Goal: Task Accomplishment & Management: Use online tool/utility

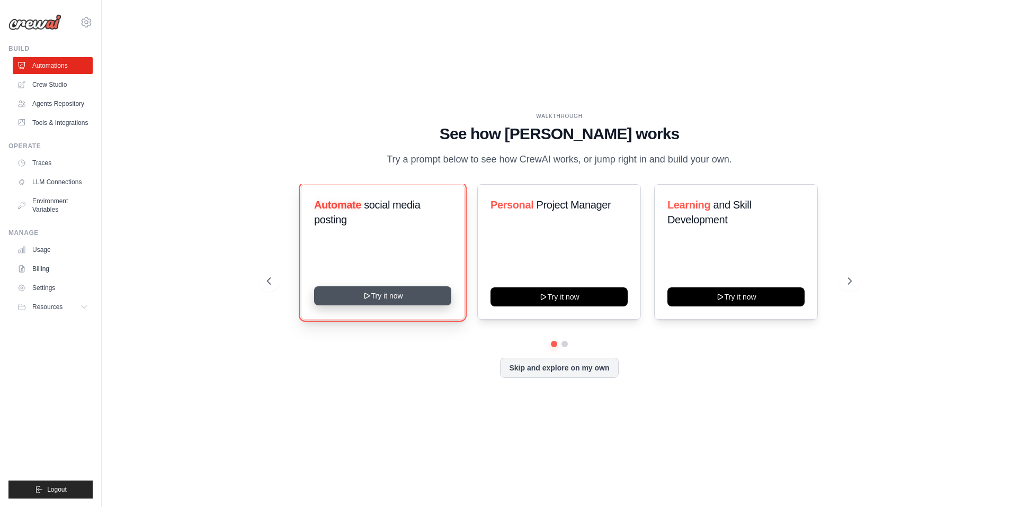
click at [398, 301] on button "Try it now" at bounding box center [382, 296] width 137 height 19
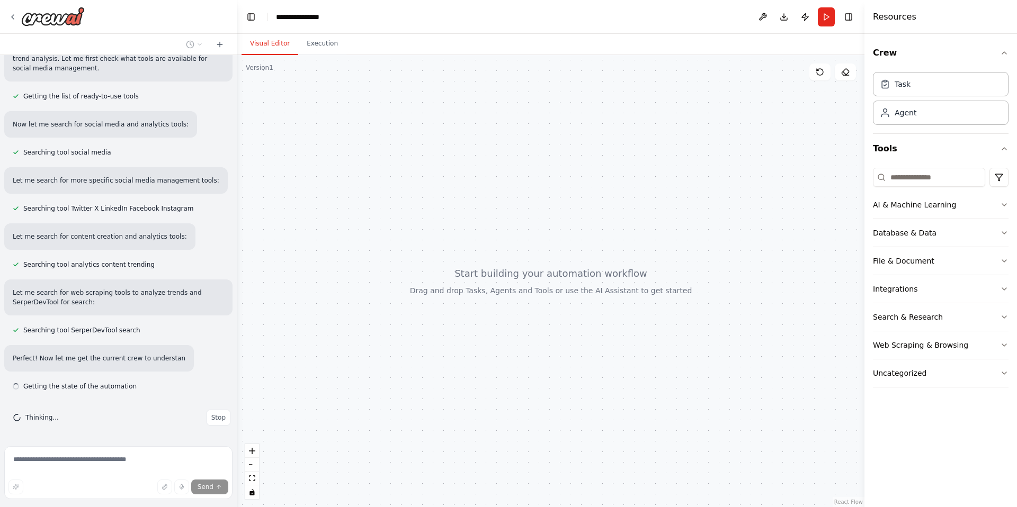
scroll to position [125, 0]
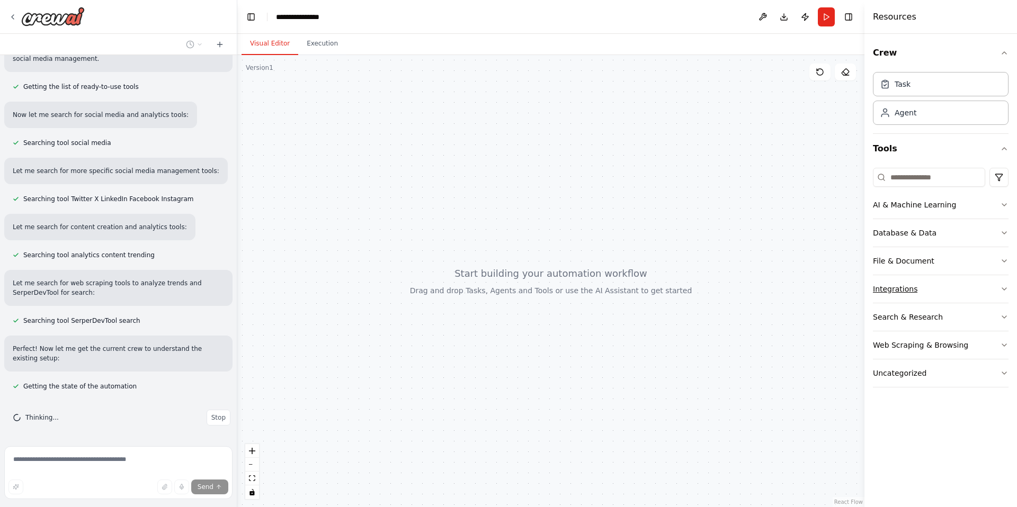
click at [1007, 289] on icon "button" at bounding box center [1004, 289] width 8 height 8
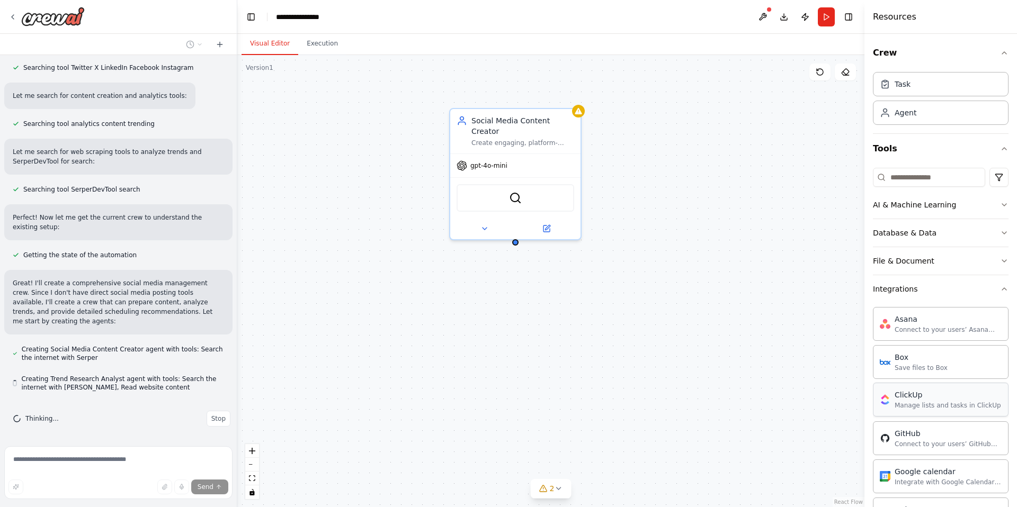
scroll to position [257, 0]
click at [1000, 288] on icon "button" at bounding box center [1004, 289] width 8 height 8
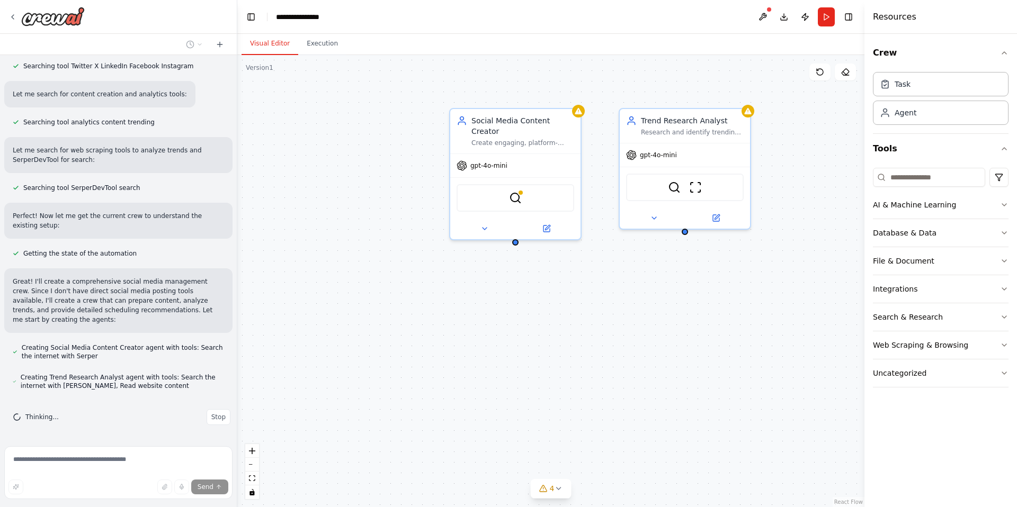
scroll to position [287, 0]
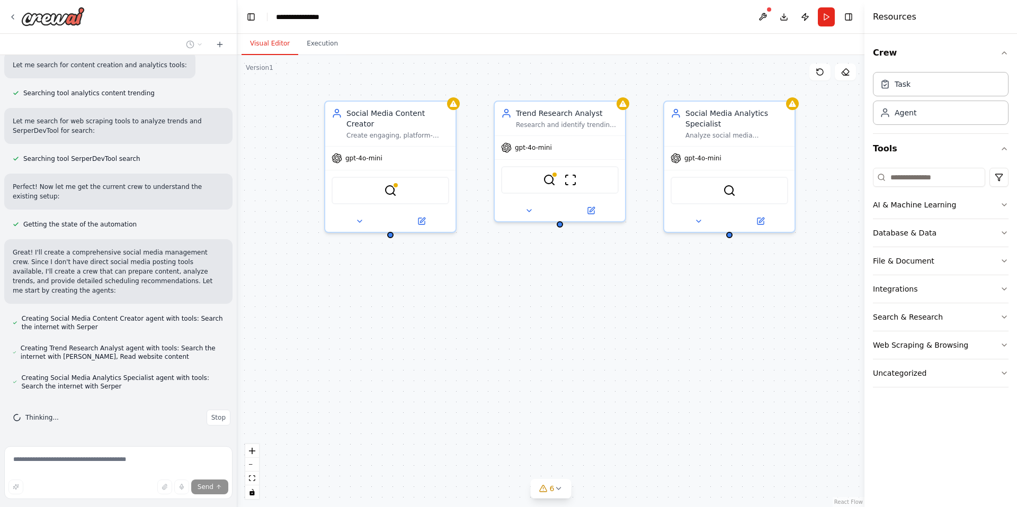
drag, startPoint x: 525, startPoint y: 302, endPoint x: 400, endPoint y: 295, distance: 125.2
click at [400, 295] on div "Social Media Content Creator Create engaging, platform-specific social media co…" at bounding box center [550, 281] width 627 height 452
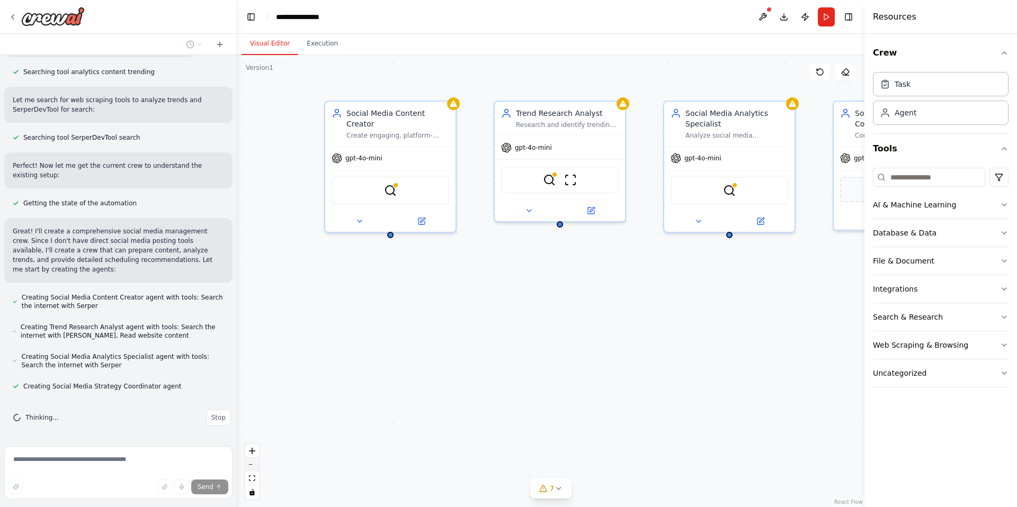
click at [252, 467] on button "zoom out" at bounding box center [252, 465] width 14 height 14
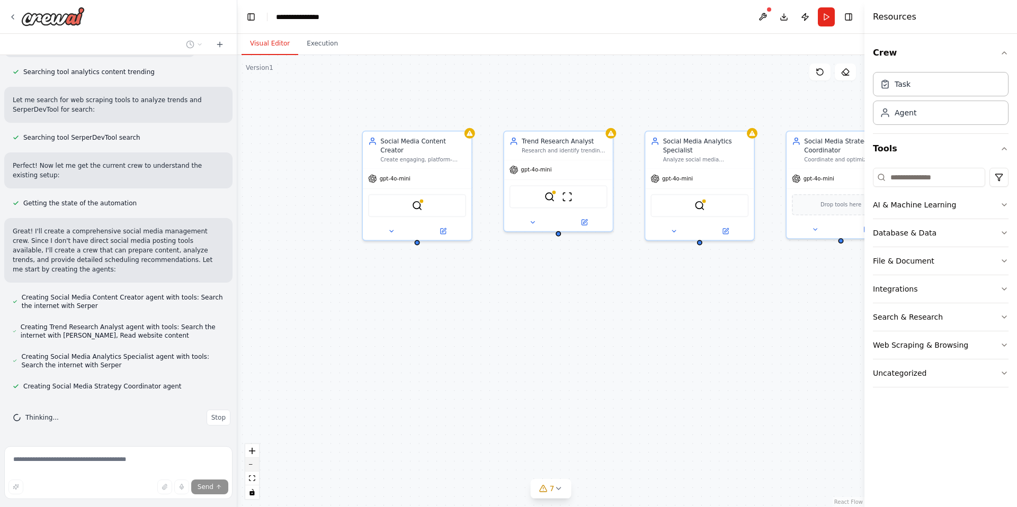
click at [252, 467] on button "zoom out" at bounding box center [252, 465] width 14 height 14
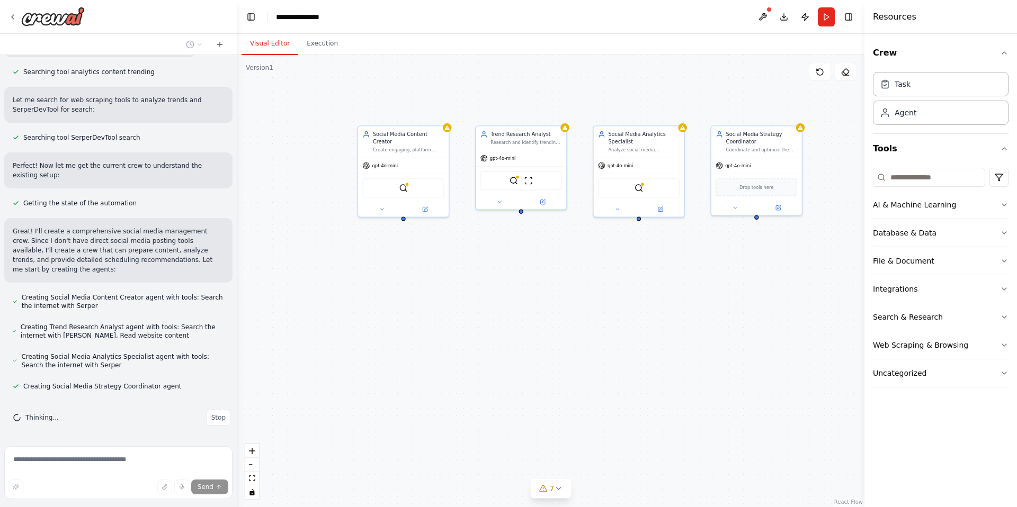
drag, startPoint x: 506, startPoint y: 419, endPoint x: 468, endPoint y: 377, distance: 57.4
click at [468, 379] on div "Social Media Content Creator Create engaging, platform-specific social media co…" at bounding box center [550, 281] width 627 height 452
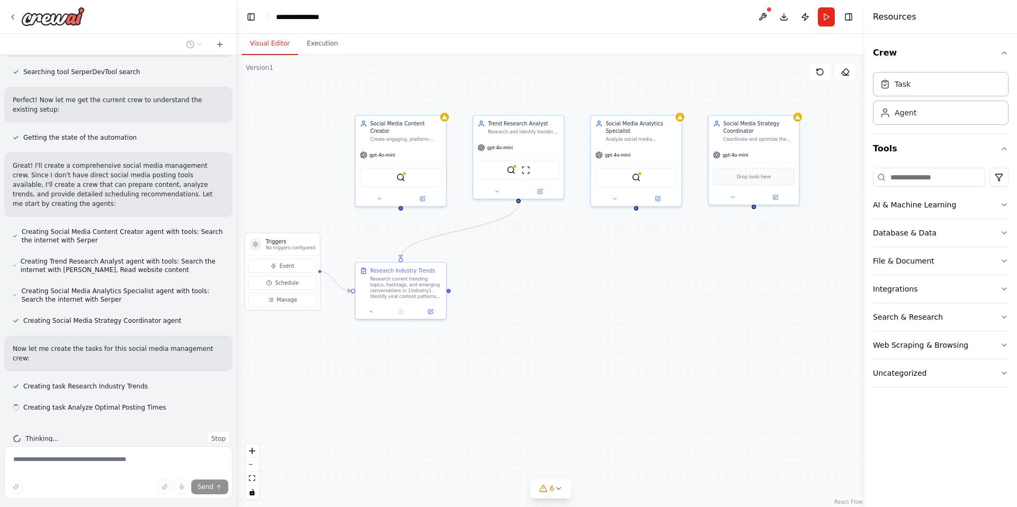
scroll to position [395, 0]
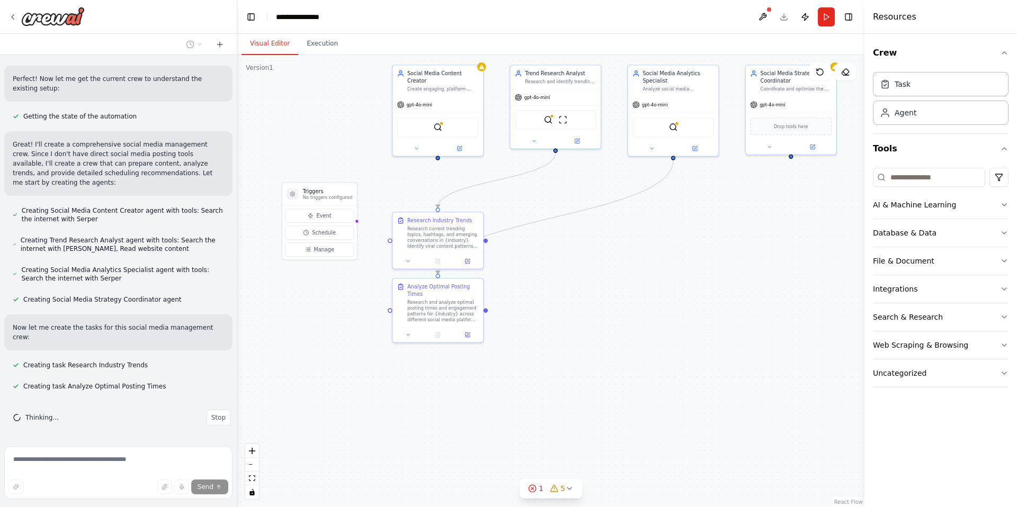
drag, startPoint x: 659, startPoint y: 365, endPoint x: 697, endPoint y: 315, distance: 62.5
click at [697, 315] on div ".deletable-edge-delete-btn { width: 20px; height: 20px; border: 0px solid #ffff…" at bounding box center [550, 281] width 627 height 452
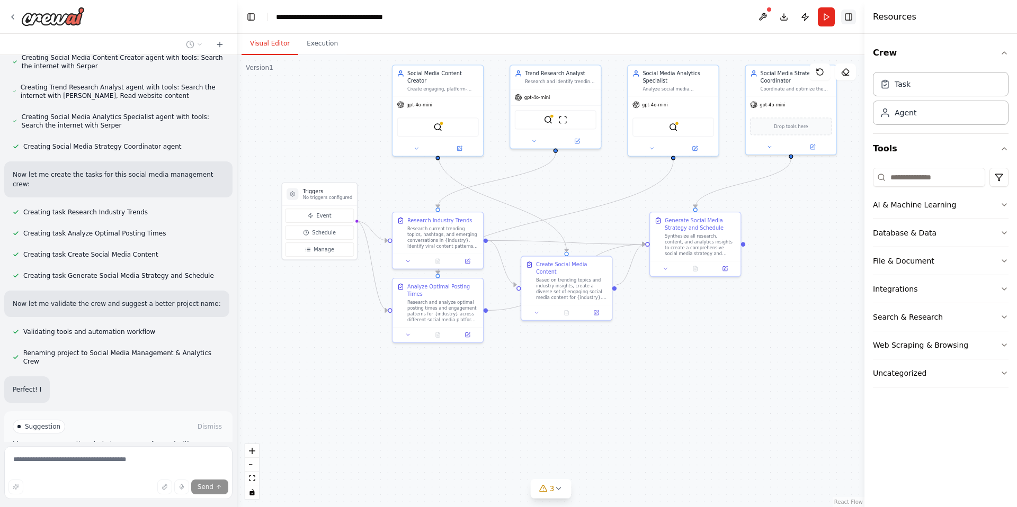
scroll to position [549, 0]
click at [849, 16] on button "Toggle Right Sidebar" at bounding box center [848, 17] width 15 height 15
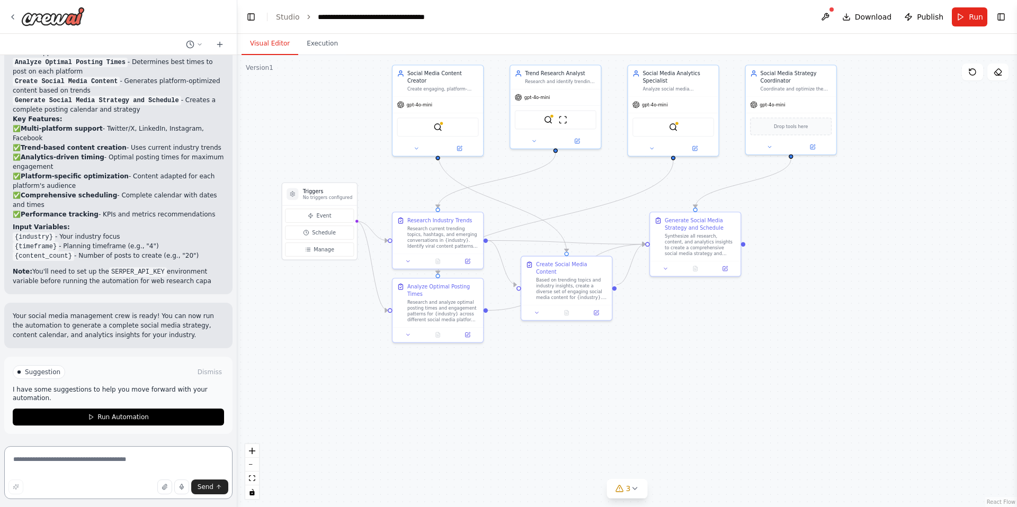
scroll to position [1032, 0]
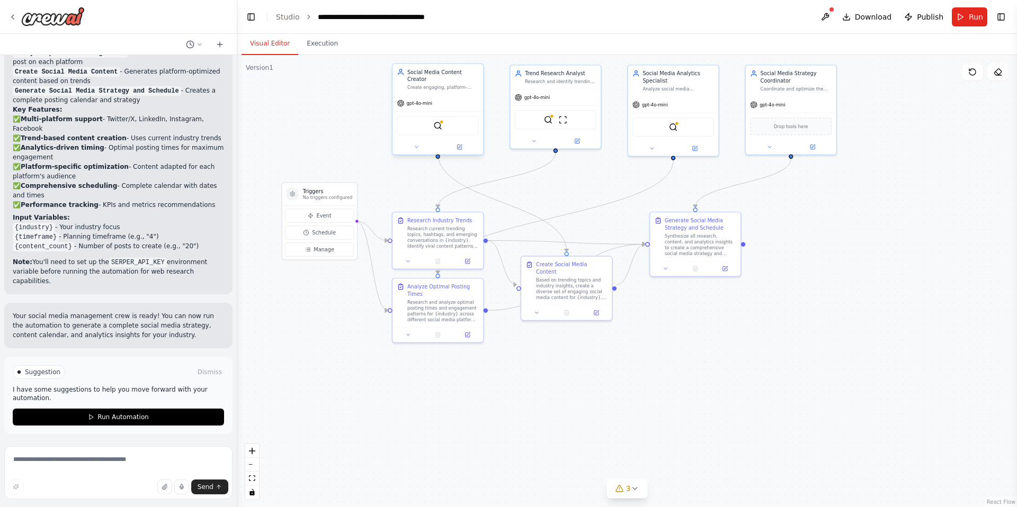
click at [430, 123] on div "SerperDevTool" at bounding box center [438, 125] width 82 height 19
click at [89, 414] on icon at bounding box center [91, 417] width 6 height 6
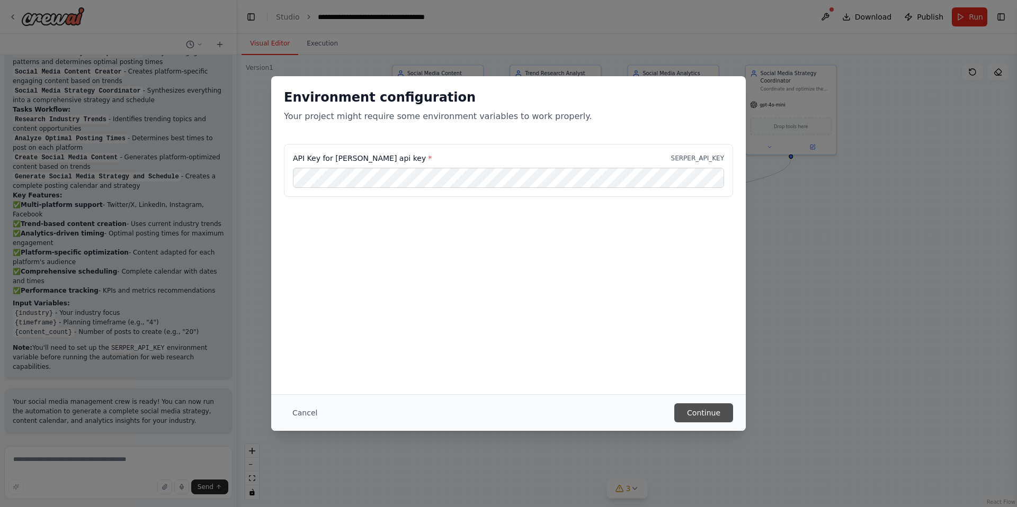
click at [716, 410] on button "Continue" at bounding box center [703, 413] width 59 height 19
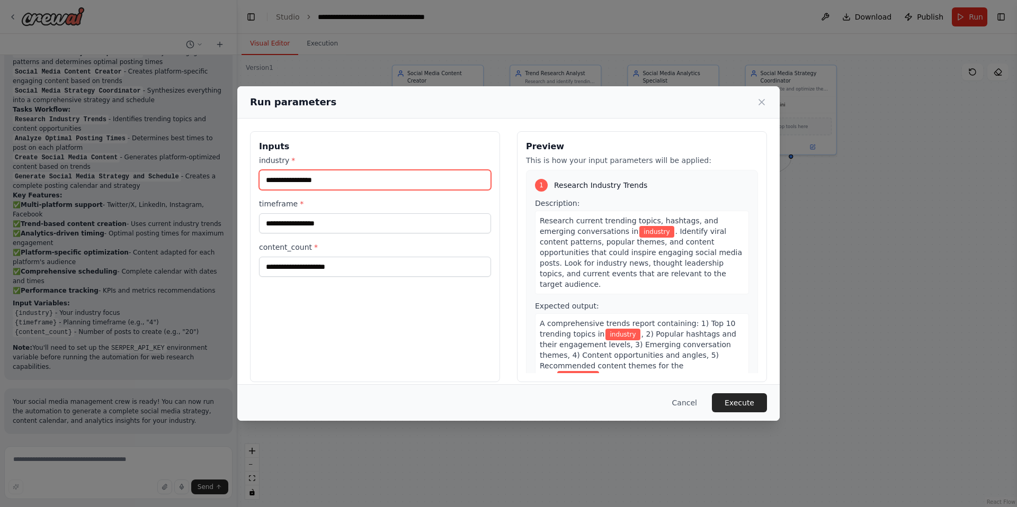
click at [327, 180] on input "industry *" at bounding box center [375, 180] width 232 height 20
type input "**"
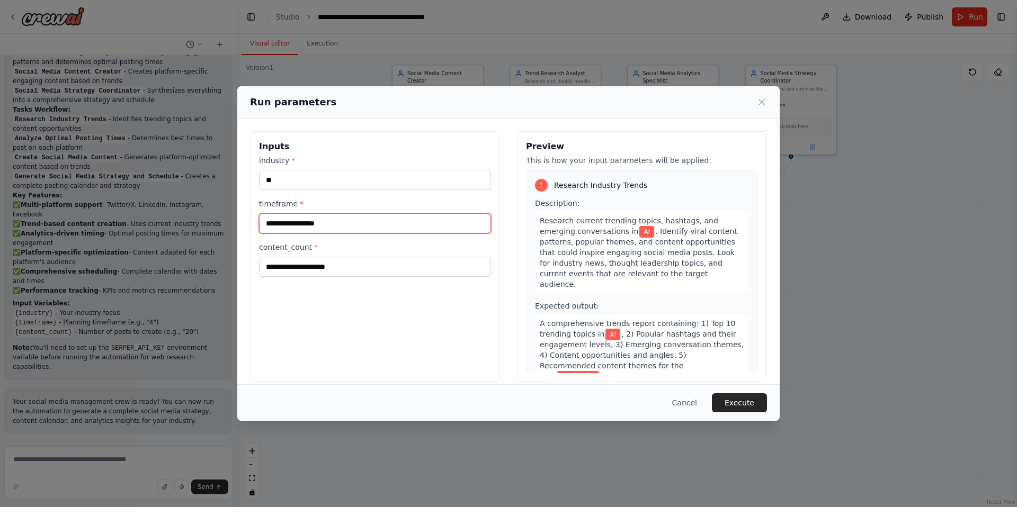
click at [340, 222] on input "timeframe *" at bounding box center [375, 223] width 232 height 20
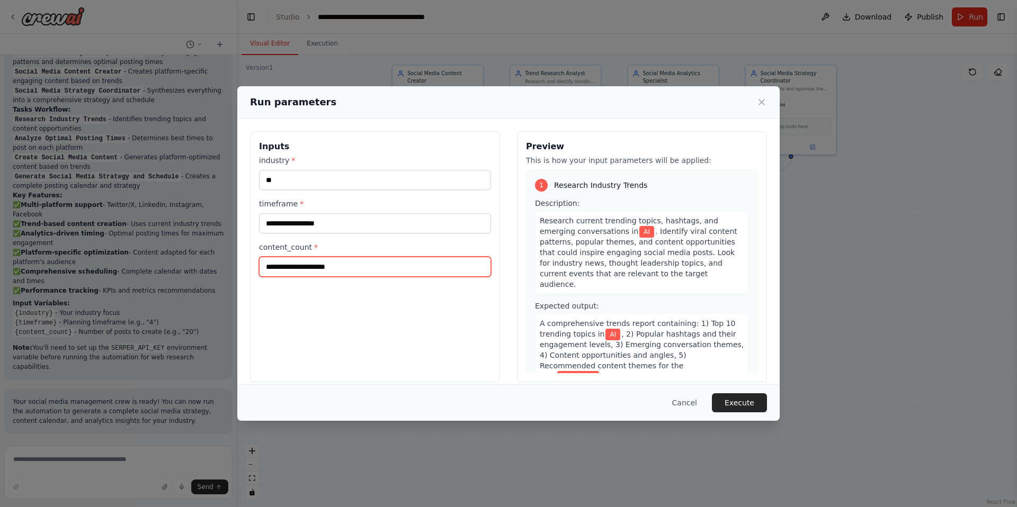
click at [334, 269] on input "content_count *" at bounding box center [375, 267] width 232 height 20
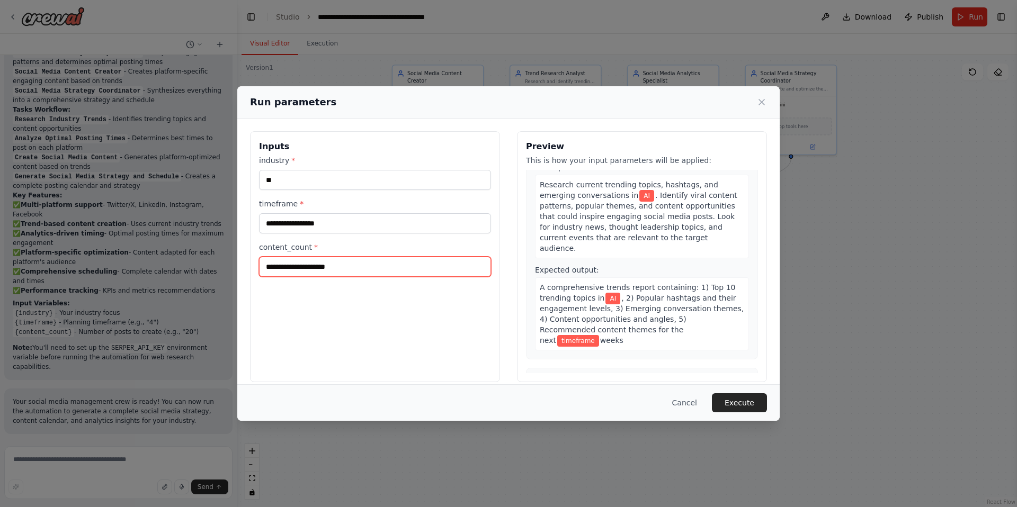
scroll to position [59, 0]
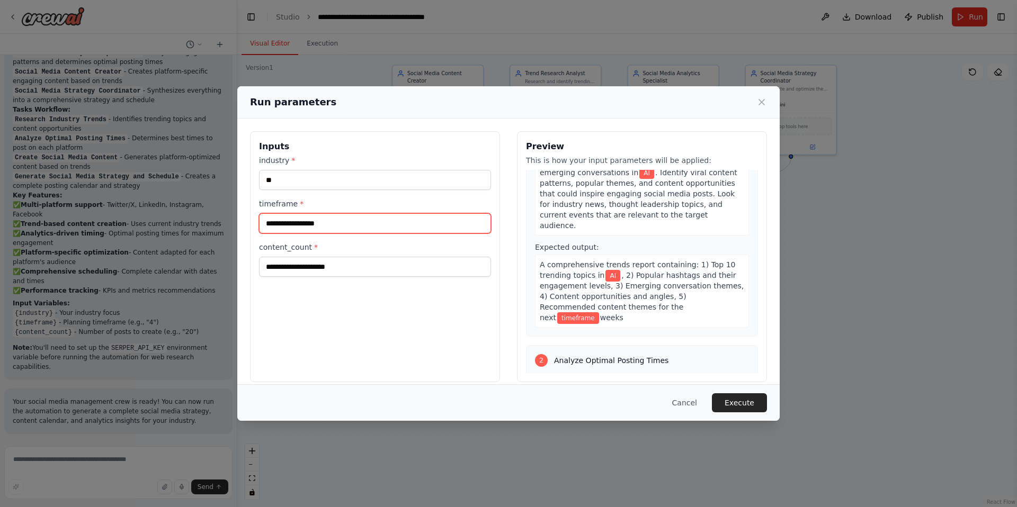
click at [370, 225] on input "timeframe *" at bounding box center [375, 223] width 232 height 20
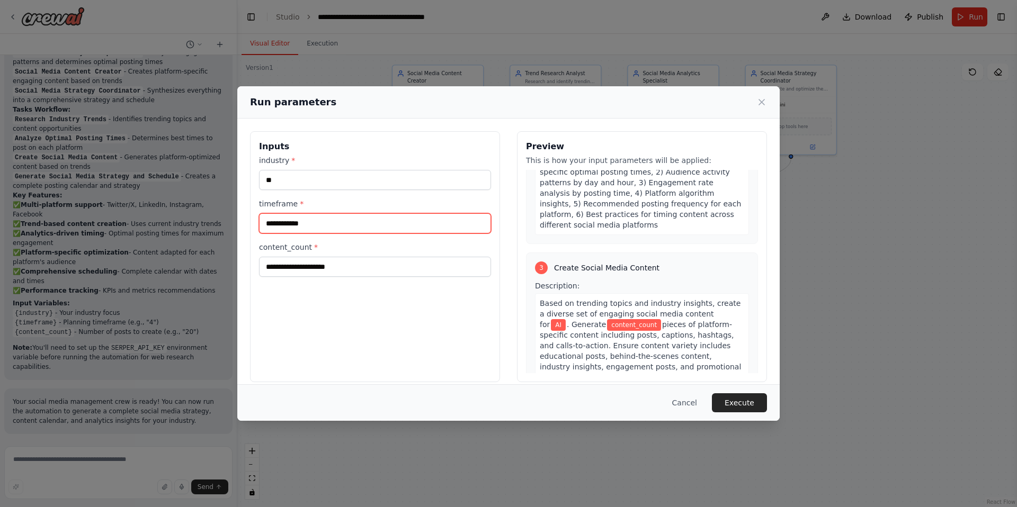
scroll to position [400, 0]
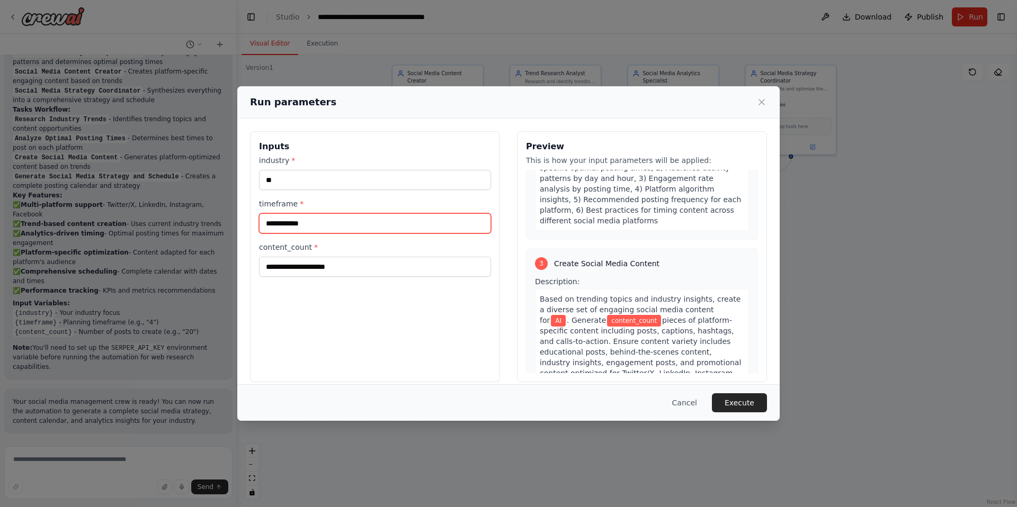
type input "**********"
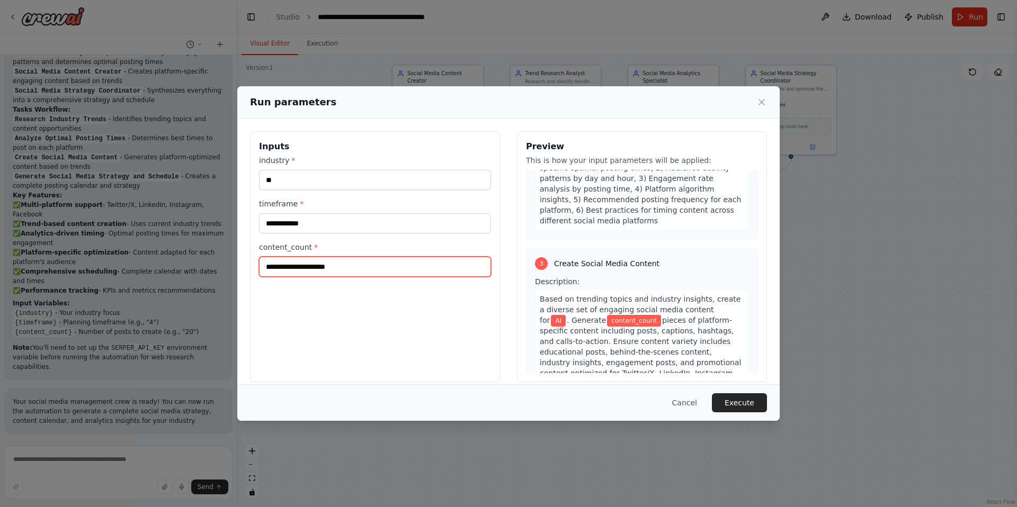
click at [309, 270] on input "content_count *" at bounding box center [375, 267] width 232 height 20
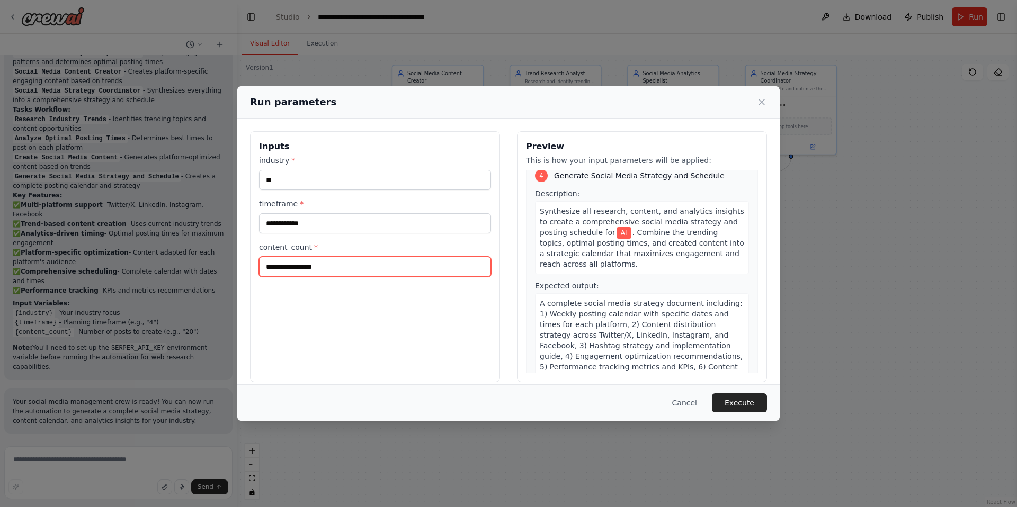
scroll to position [767, 0]
type input "**********"
click at [744, 405] on button "Execute" at bounding box center [739, 403] width 55 height 19
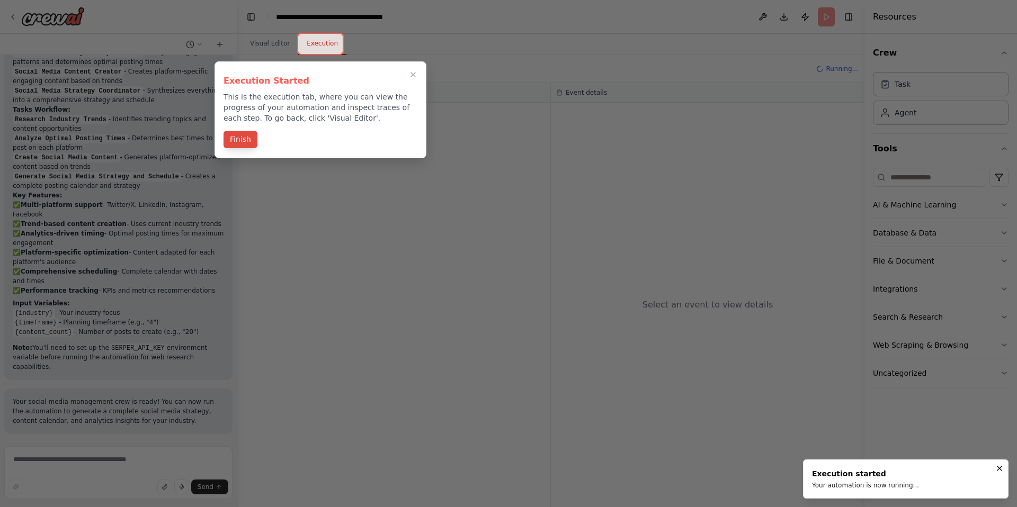
click at [247, 142] on button "Finish" at bounding box center [241, 139] width 34 height 17
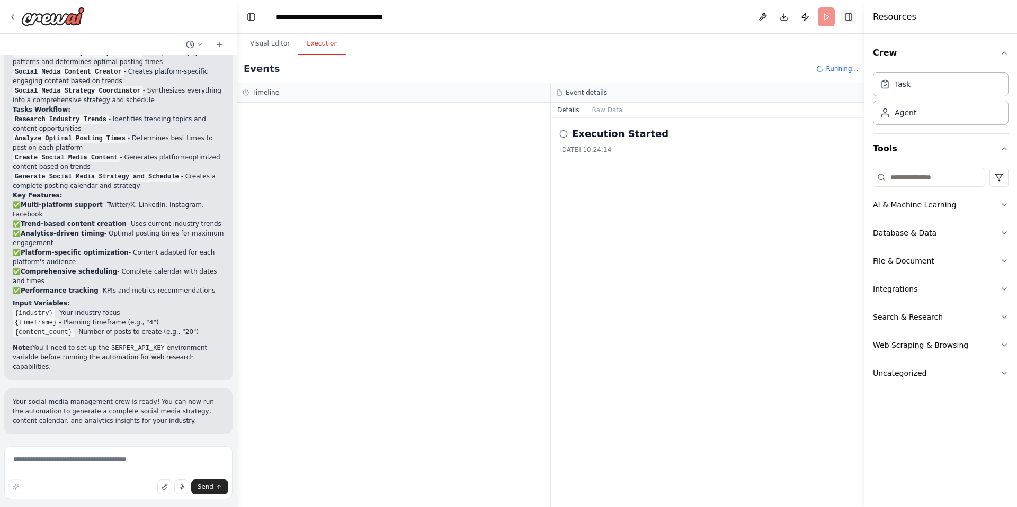
click at [849, 16] on button "Toggle Right Sidebar" at bounding box center [848, 17] width 15 height 15
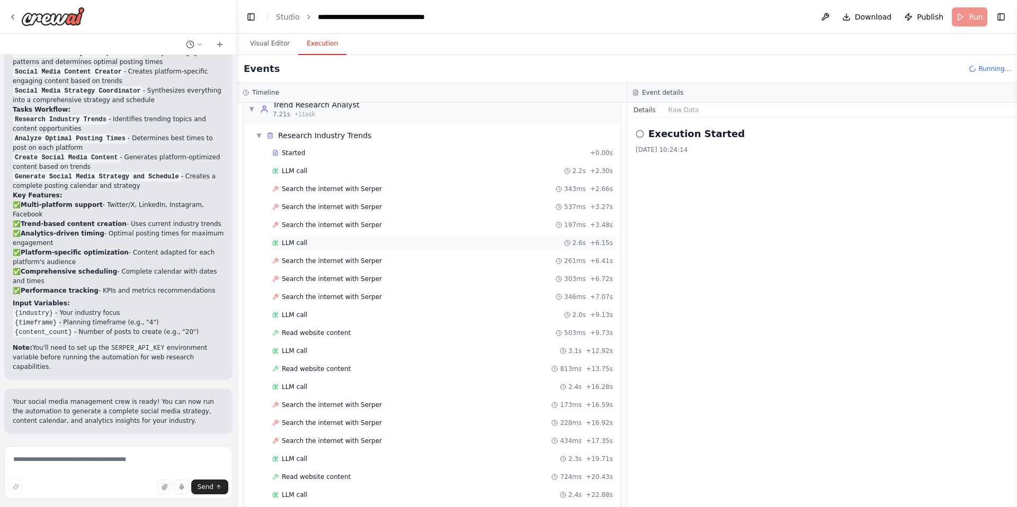
scroll to position [0, 0]
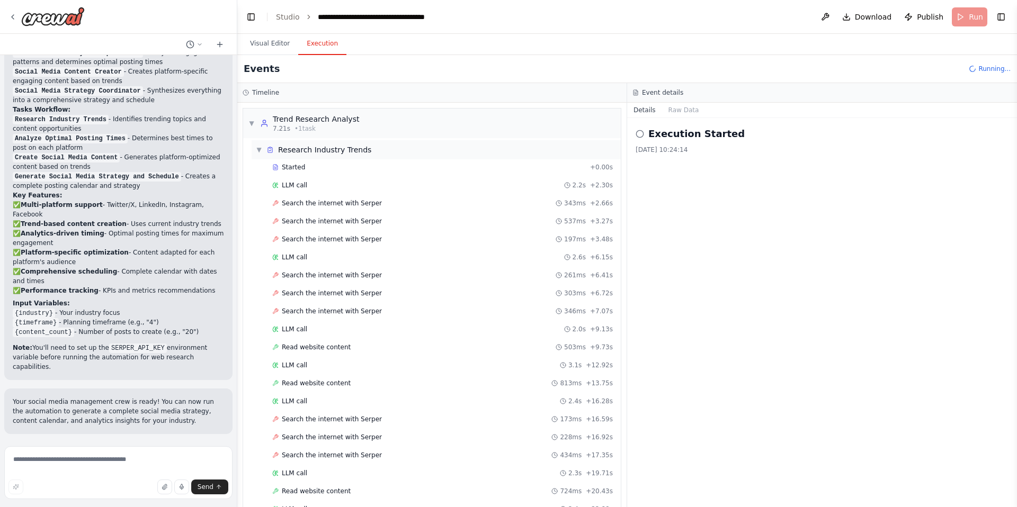
click at [258, 150] on span "▼" at bounding box center [259, 150] width 6 height 8
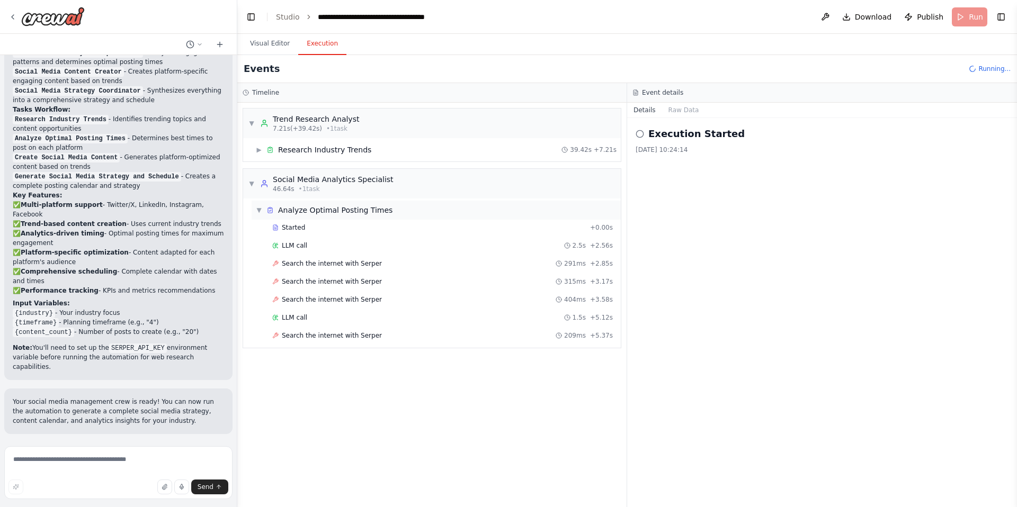
click at [257, 213] on span "▼" at bounding box center [259, 210] width 6 height 8
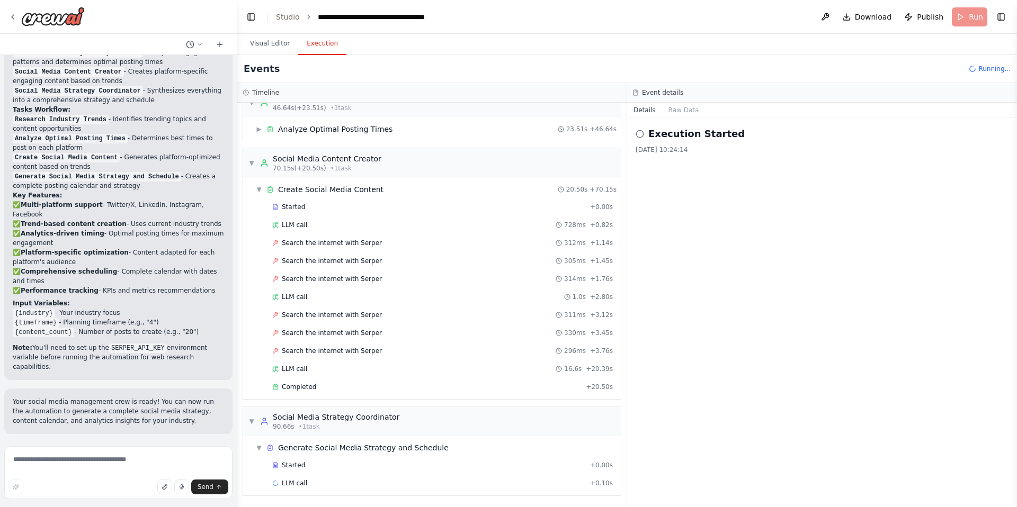
scroll to position [82, 0]
click at [258, 190] on span "▼" at bounding box center [259, 189] width 6 height 8
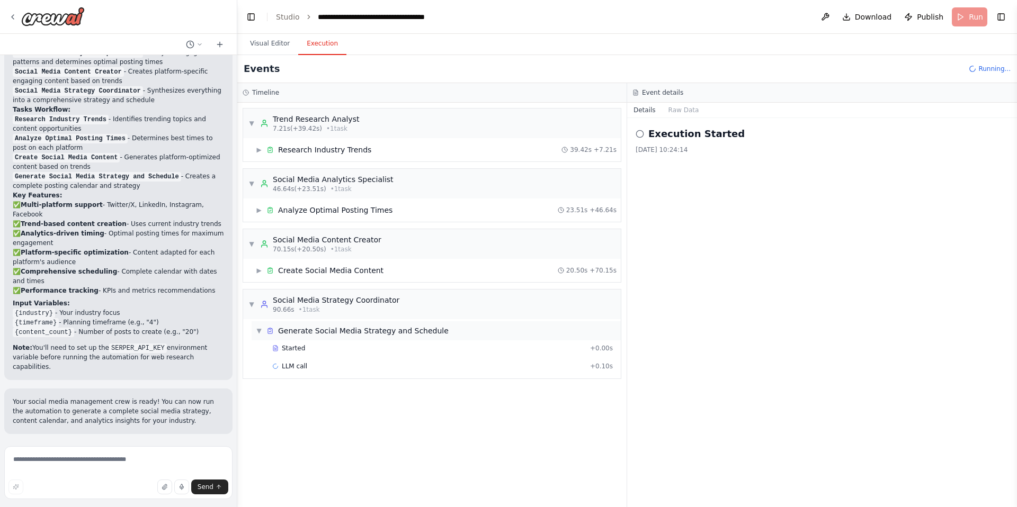
click at [258, 329] on span "▼" at bounding box center [259, 331] width 6 height 8
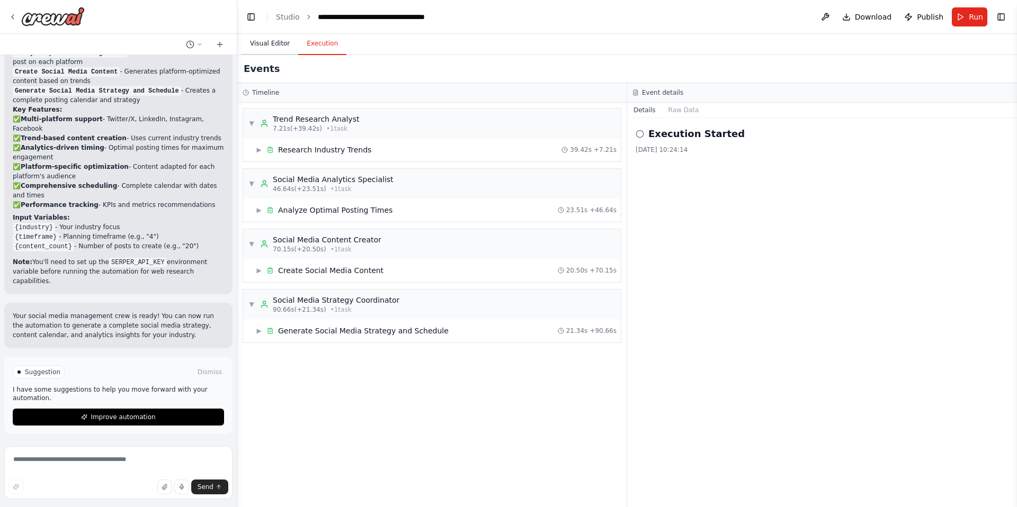
click at [268, 42] on button "Visual Editor" at bounding box center [270, 44] width 57 height 22
click at [330, 42] on button "Execution" at bounding box center [322, 44] width 48 height 22
click at [258, 331] on span "▶" at bounding box center [259, 331] width 6 height 8
click at [307, 385] on span "Completed" at bounding box center [299, 384] width 34 height 8
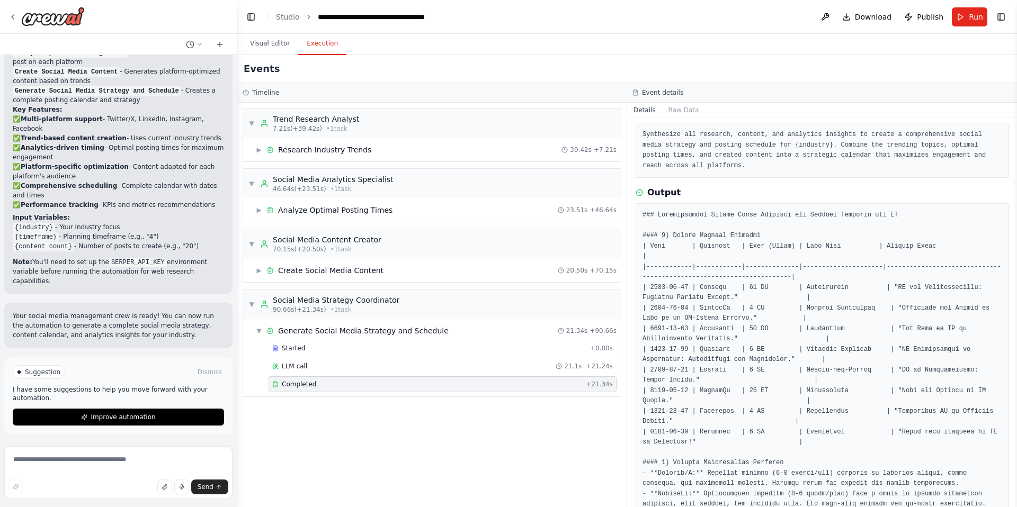
scroll to position [0, 0]
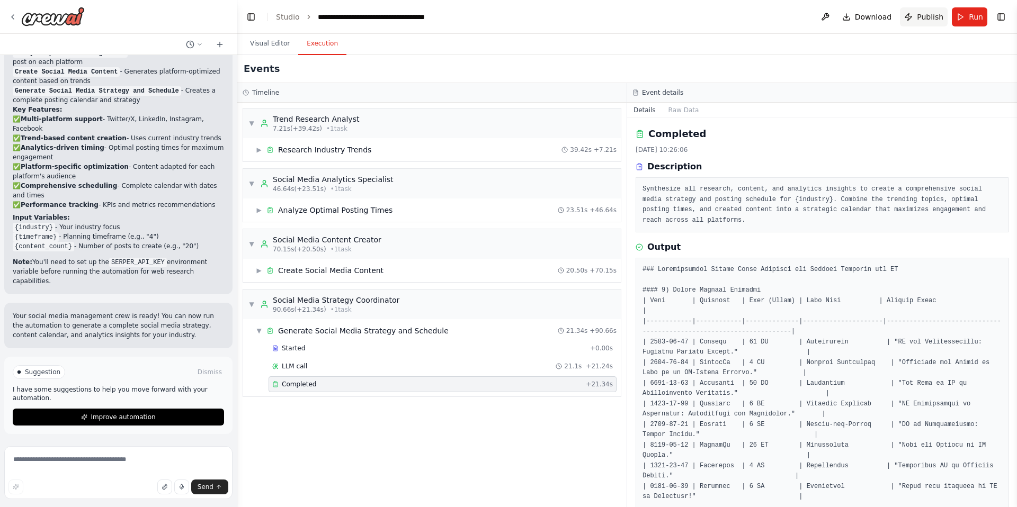
click at [925, 15] on span "Publish" at bounding box center [930, 17] width 26 height 11
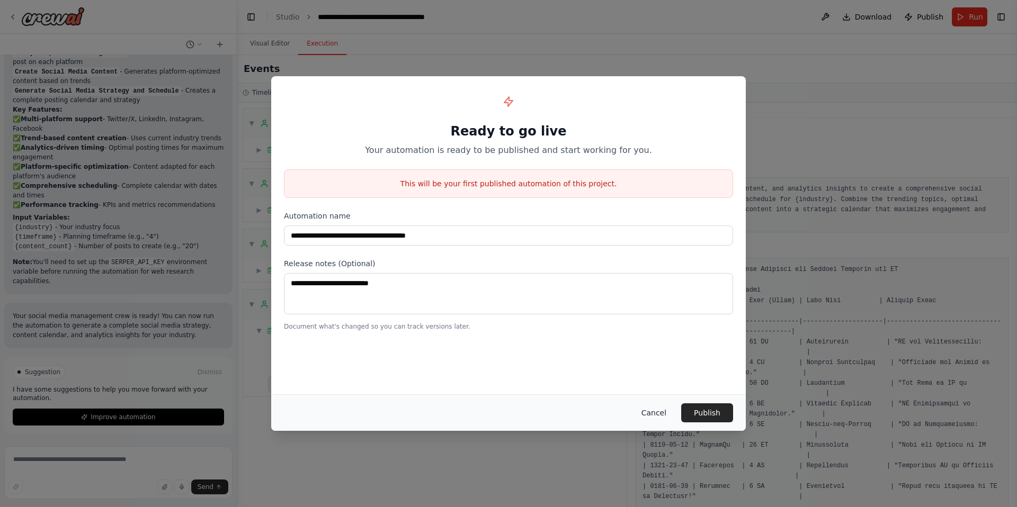
click at [651, 414] on button "Cancel" at bounding box center [654, 413] width 42 height 19
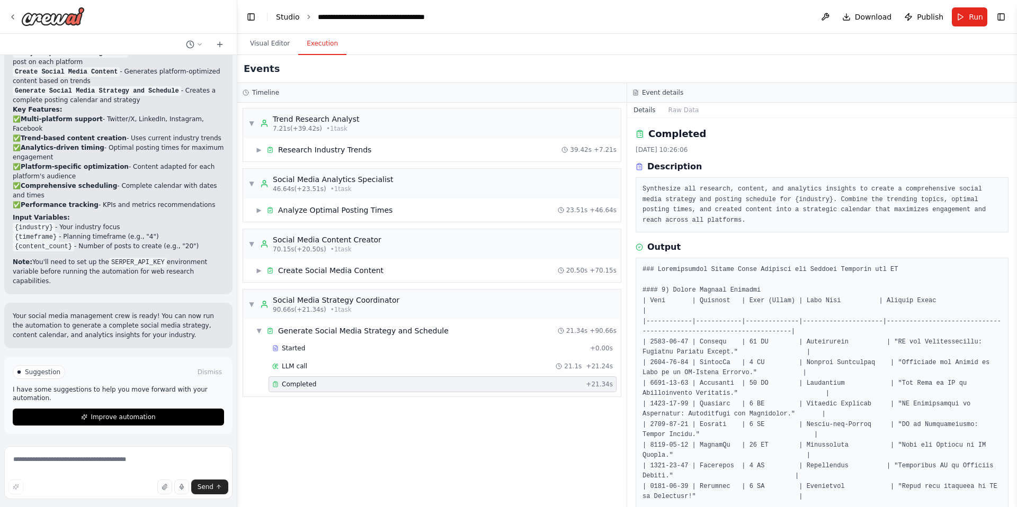
click at [289, 14] on link "Studio" at bounding box center [288, 17] width 24 height 8
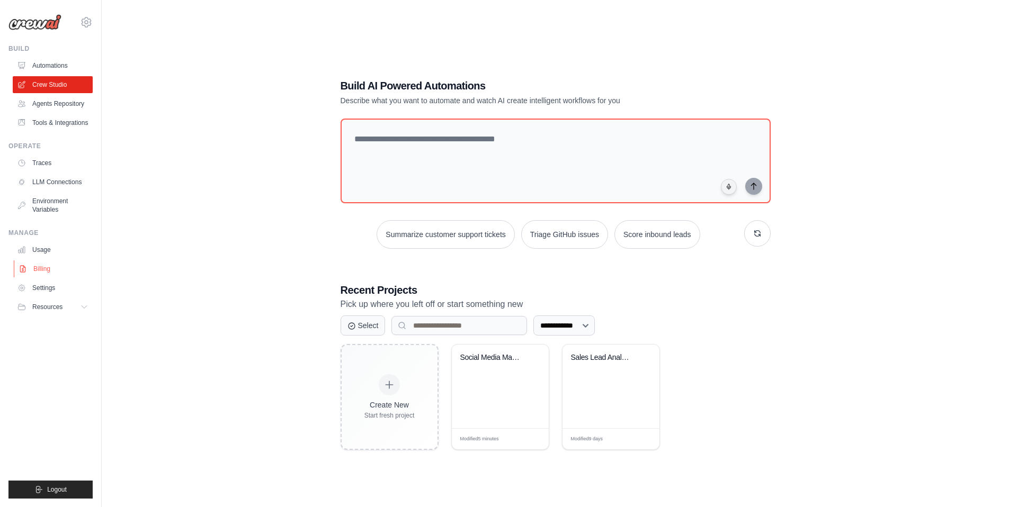
click at [37, 278] on link "Billing" at bounding box center [54, 269] width 80 height 17
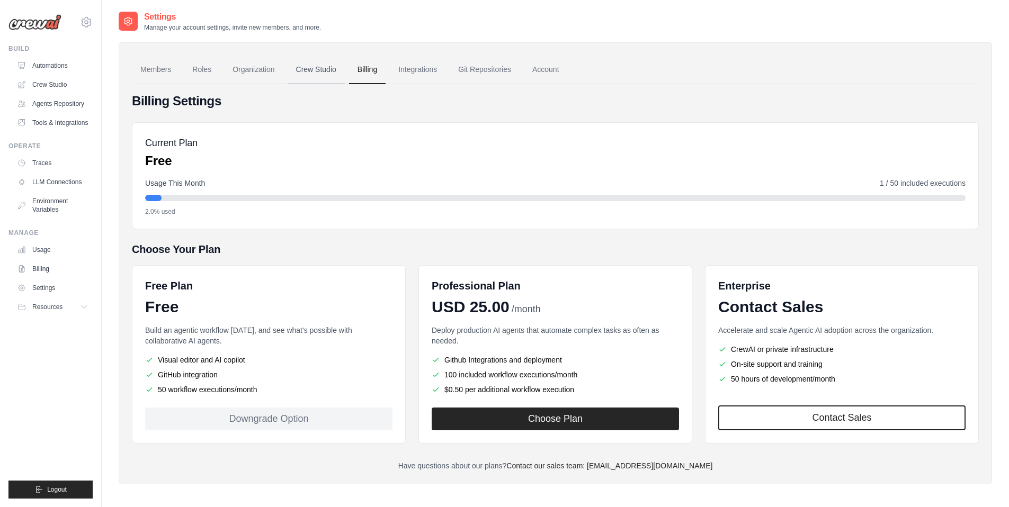
click at [320, 68] on link "Crew Studio" at bounding box center [316, 70] width 57 height 29
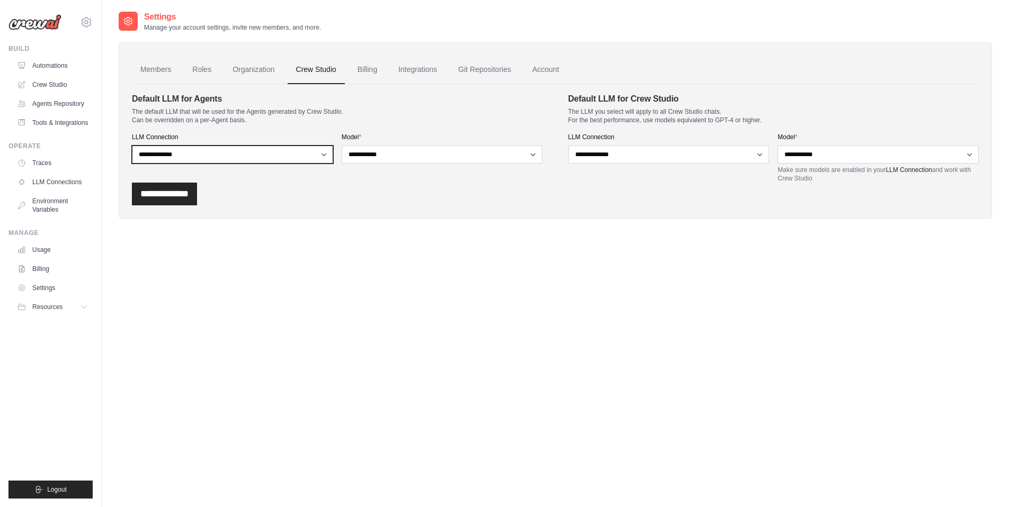
click at [264, 154] on select "**********" at bounding box center [232, 155] width 201 height 18
click at [248, 71] on link "Organization" at bounding box center [253, 70] width 59 height 29
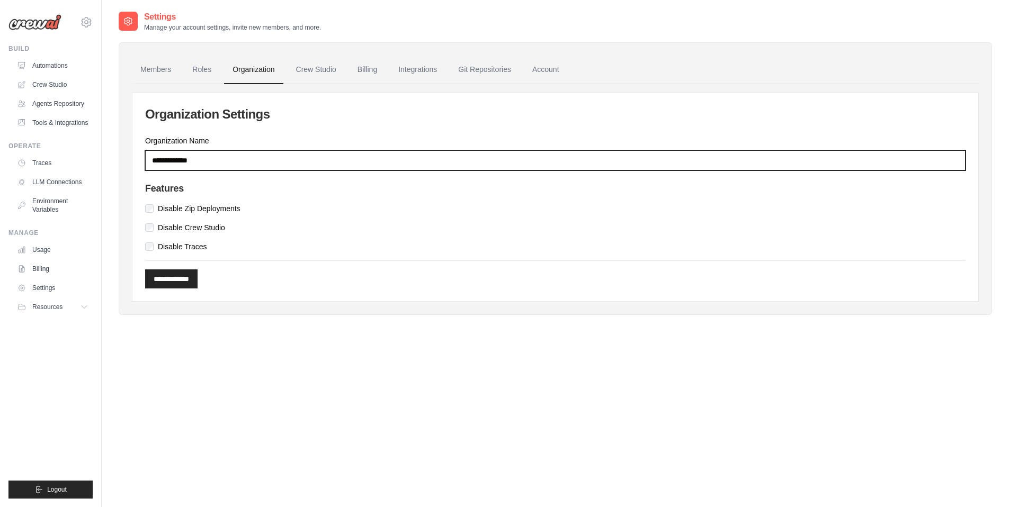
click at [228, 160] on input "**********" at bounding box center [555, 160] width 820 height 20
type input "*******"
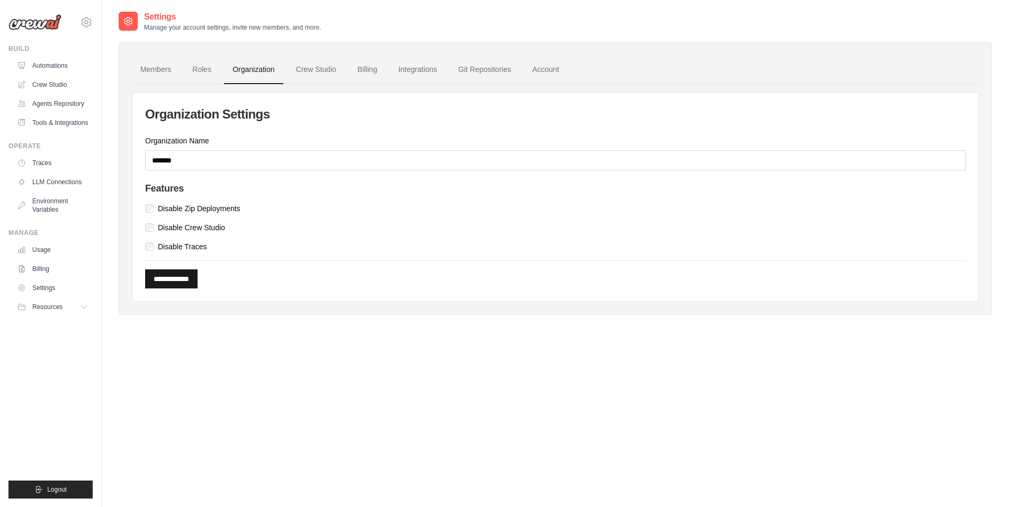
click at [185, 282] on input "**********" at bounding box center [171, 279] width 52 height 19
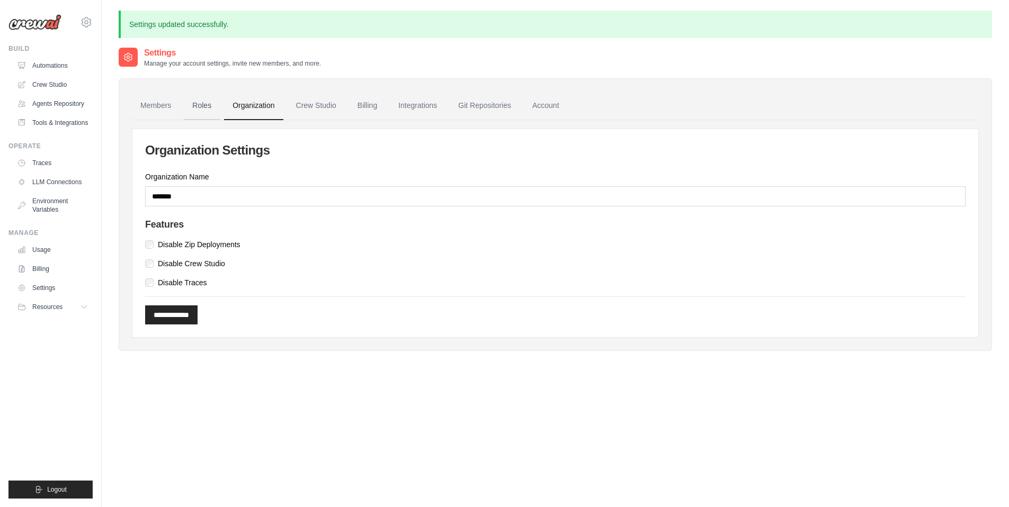
click at [209, 102] on link "Roles" at bounding box center [202, 106] width 36 height 29
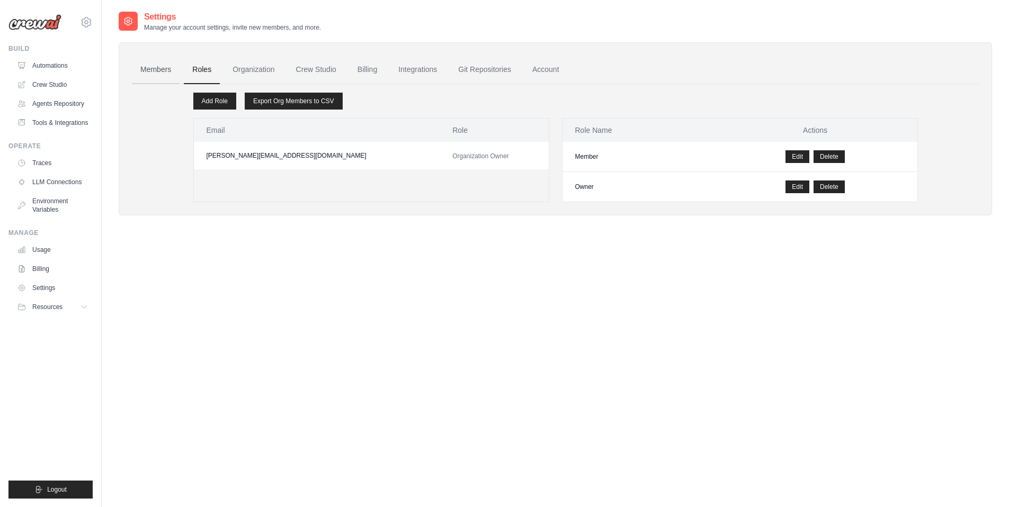
click at [153, 70] on link "Members" at bounding box center [156, 70] width 48 height 29
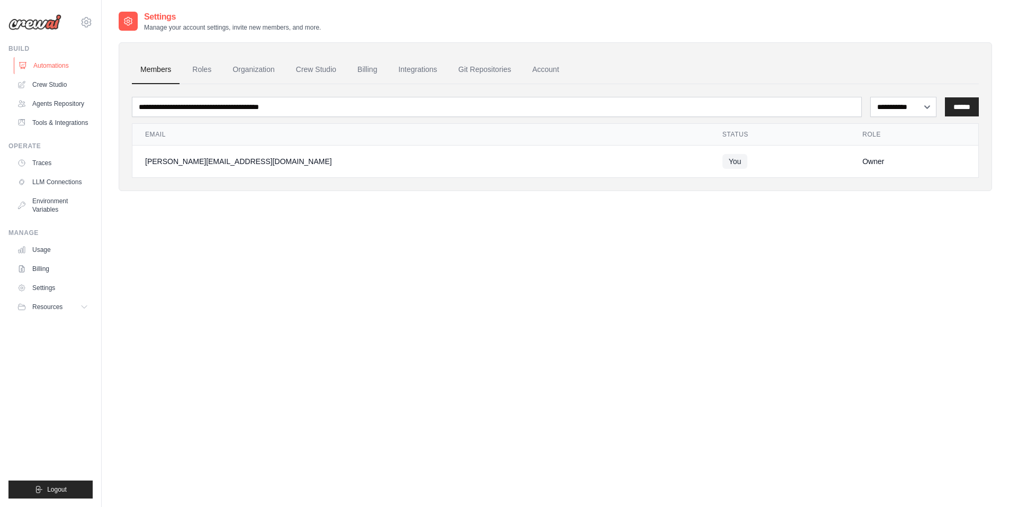
click at [59, 65] on link "Automations" at bounding box center [54, 65] width 80 height 17
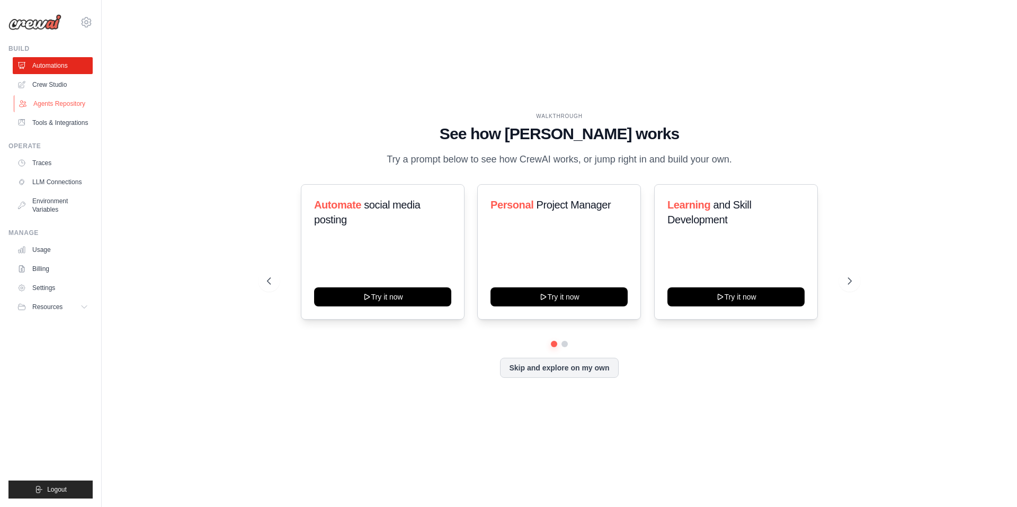
click at [49, 102] on link "Agents Repository" at bounding box center [54, 103] width 80 height 17
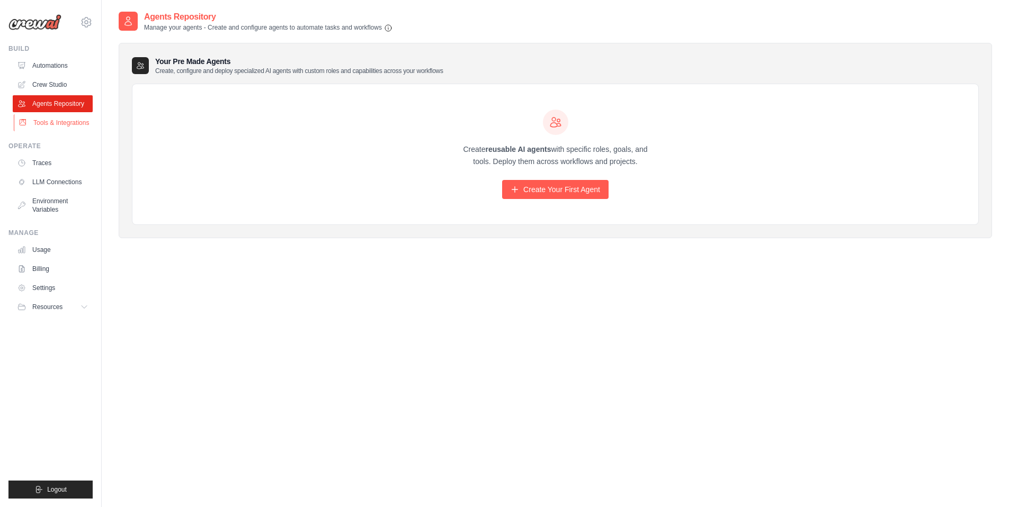
click at [41, 122] on link "Tools & Integrations" at bounding box center [54, 122] width 80 height 17
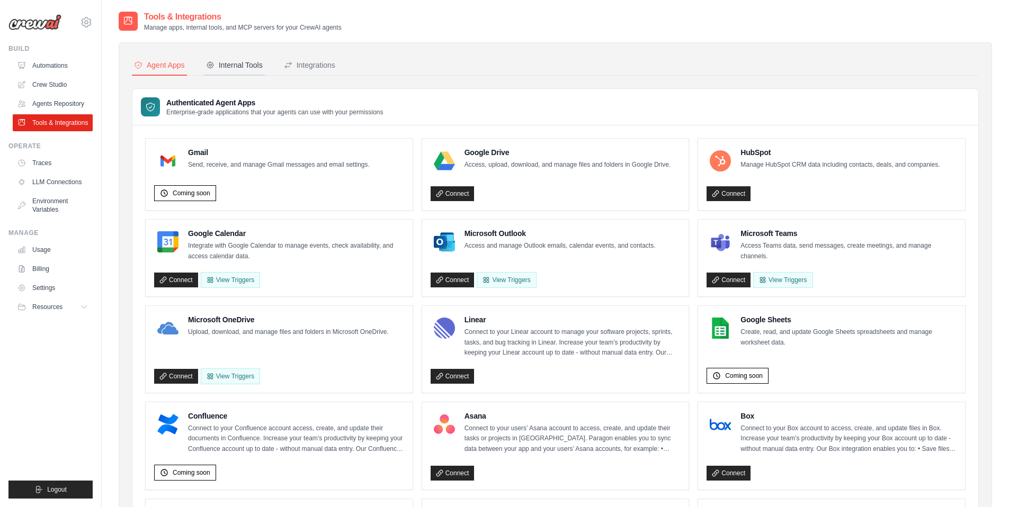
click at [246, 70] on div "Internal Tools" at bounding box center [234, 65] width 57 height 11
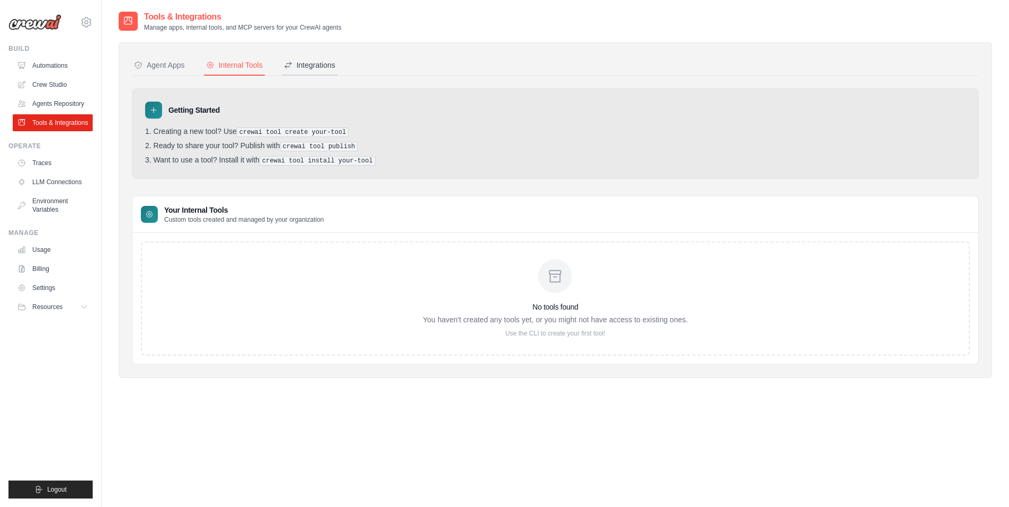
click at [334, 67] on div "Integrations" at bounding box center [309, 65] width 51 height 11
